Goal: Check status: Check status

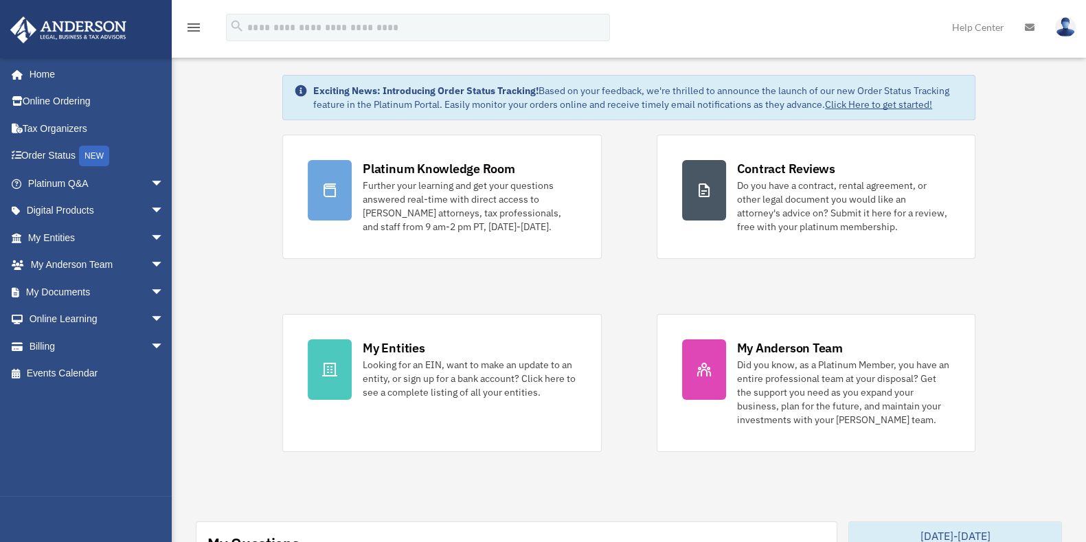
scroll to position [20, 0]
click at [150, 234] on span "arrow_drop_down" at bounding box center [163, 238] width 27 height 28
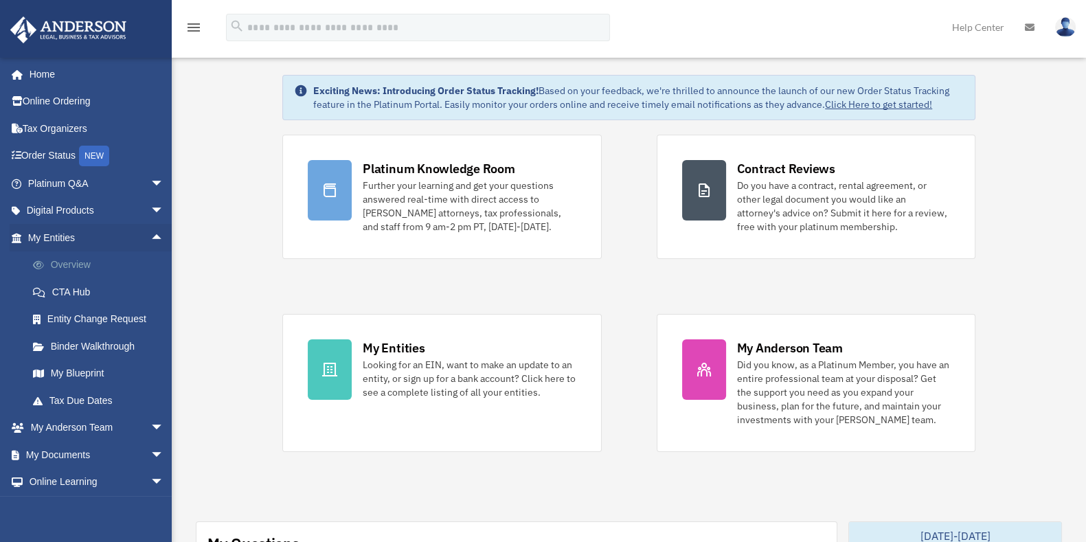
click at [69, 262] on link "Overview" at bounding box center [102, 264] width 166 height 27
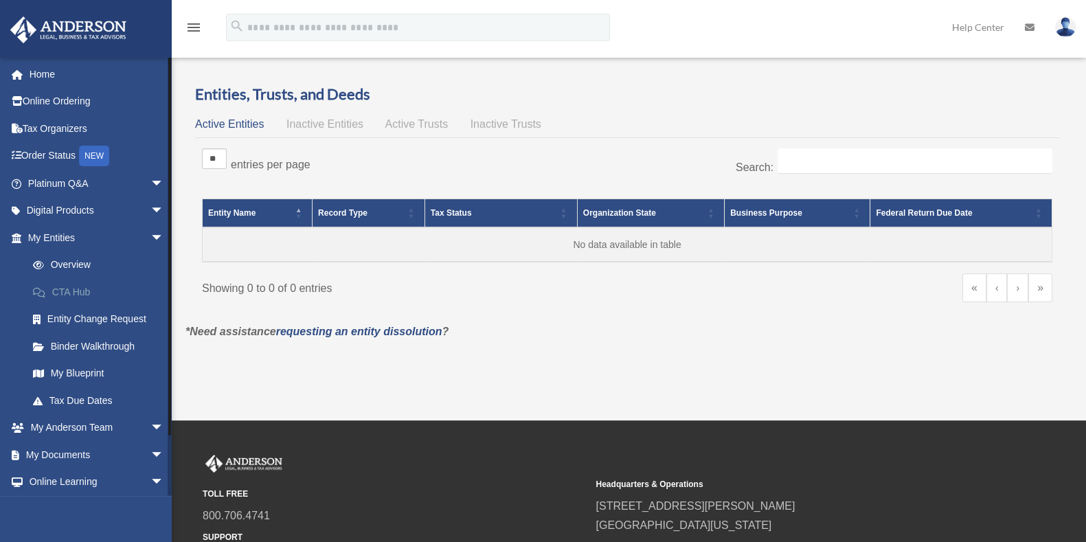
click at [89, 286] on link "CTA Hub" at bounding box center [102, 291] width 166 height 27
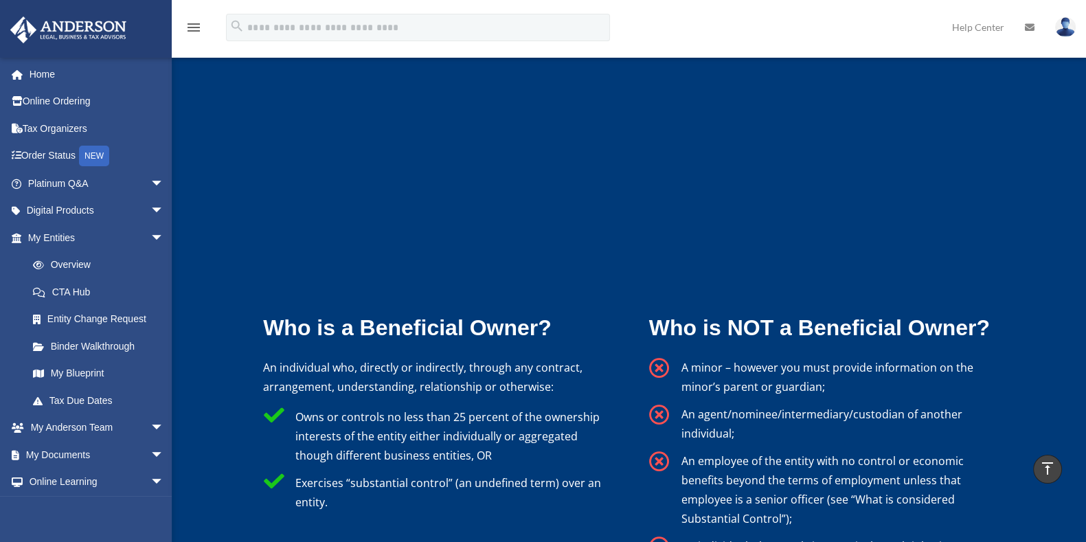
scroll to position [2499, 0]
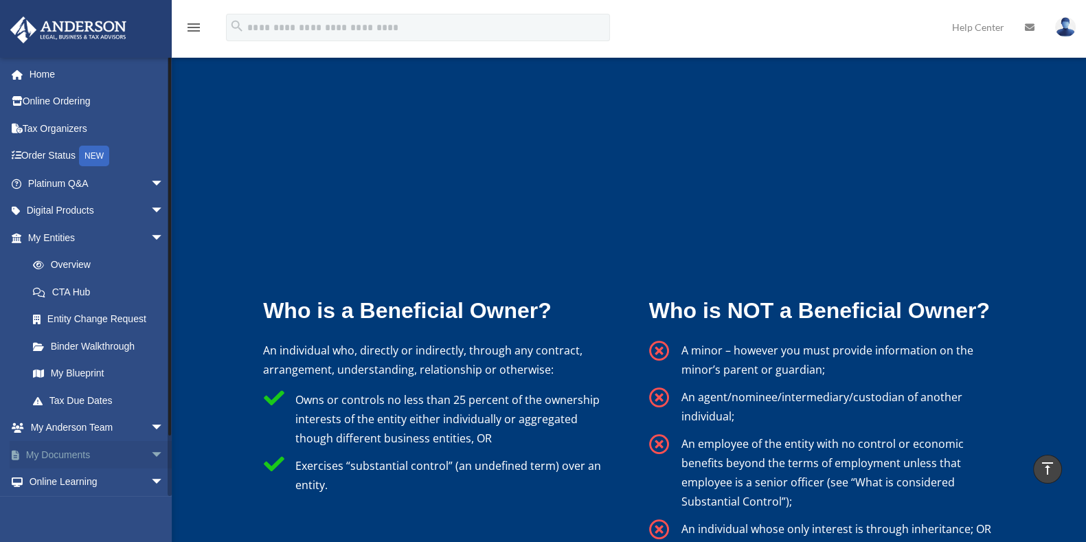
click at [150, 454] on span "arrow_drop_down" at bounding box center [163, 455] width 27 height 28
click at [150, 443] on span "arrow_drop_up" at bounding box center [163, 455] width 27 height 28
click at [56, 154] on link "Order Status NEW" at bounding box center [97, 156] width 175 height 28
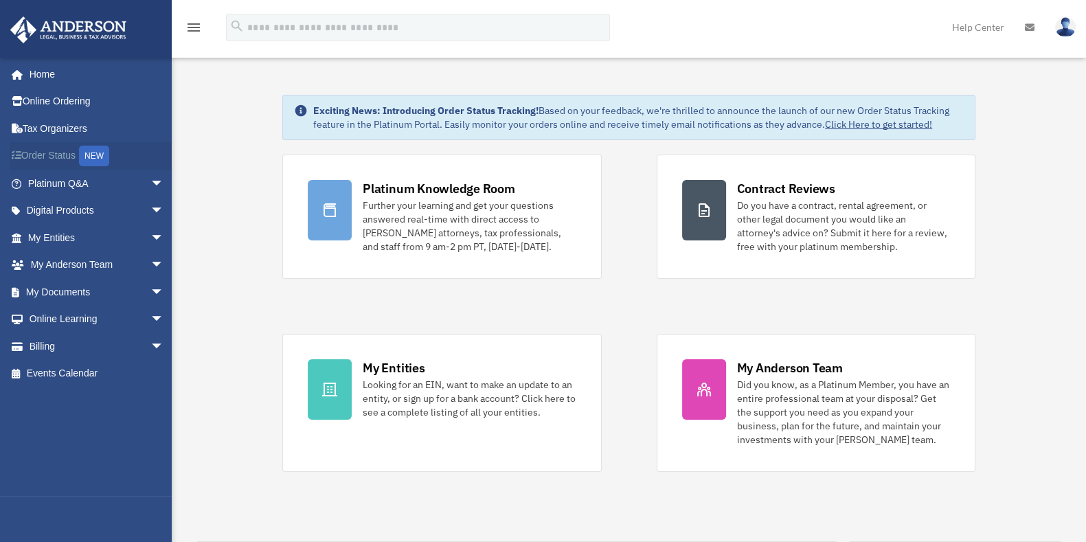
click at [71, 155] on link "Order Status NEW" at bounding box center [97, 156] width 175 height 28
click at [154, 352] on span "arrow_drop_down" at bounding box center [163, 346] width 27 height 28
